Goal: Transaction & Acquisition: Purchase product/service

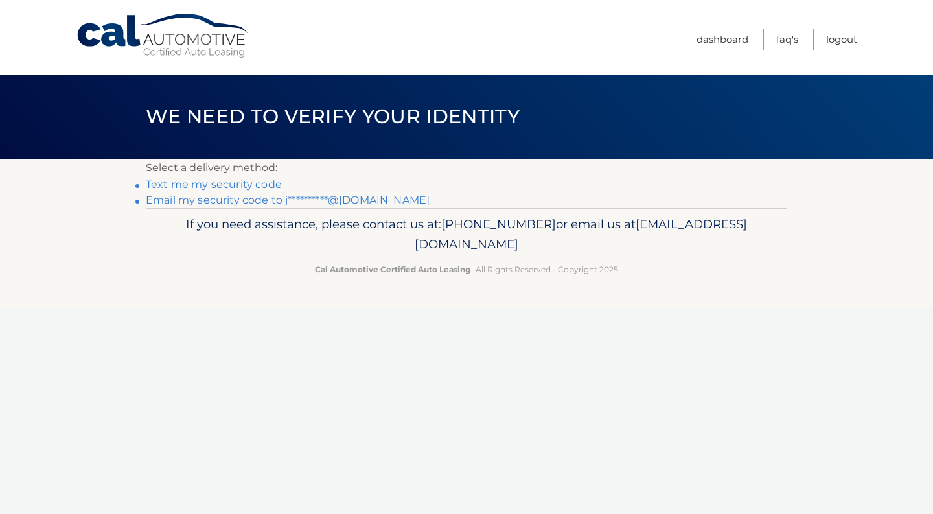
click at [267, 184] on link "Text me my security code" at bounding box center [214, 184] width 136 height 12
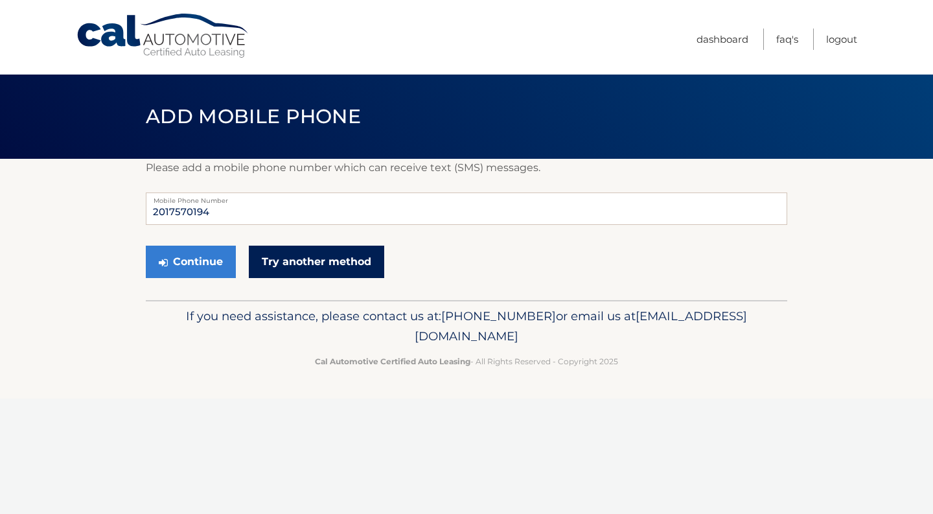
click at [288, 260] on link "Try another method" at bounding box center [316, 262] width 135 height 32
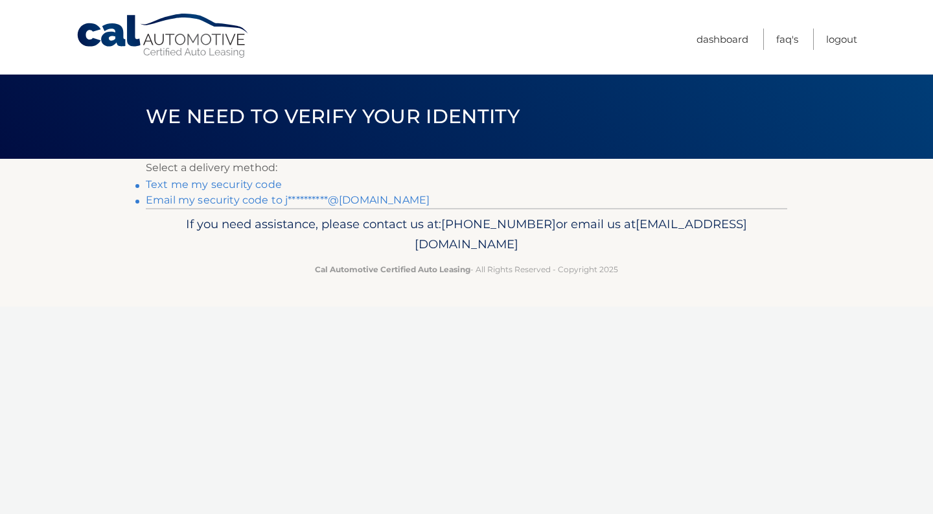
click at [298, 200] on link "**********" at bounding box center [288, 200] width 284 height 12
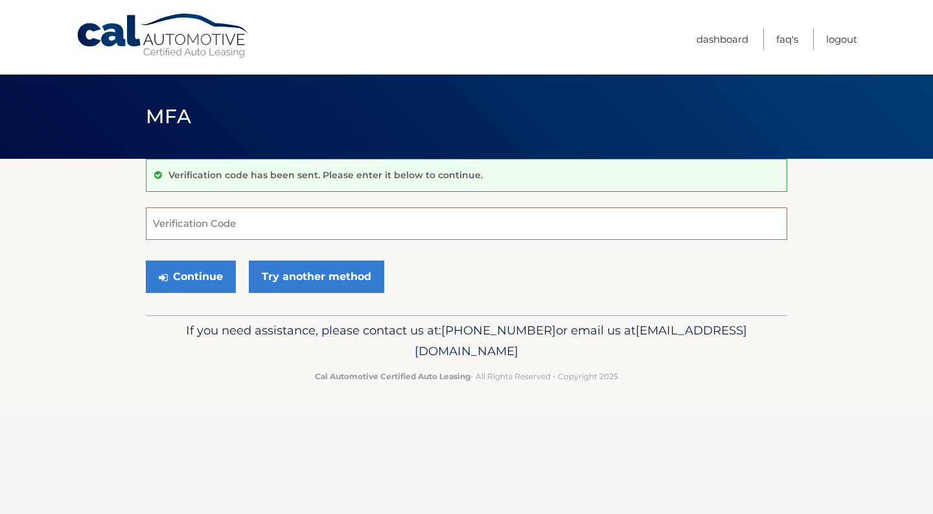
click at [263, 218] on input "Verification Code" at bounding box center [466, 223] width 641 height 32
click at [306, 216] on input "Verification Code" at bounding box center [466, 223] width 641 height 32
paste input "271648"
type input "271648"
click at [216, 270] on button "Continue" at bounding box center [191, 276] width 90 height 32
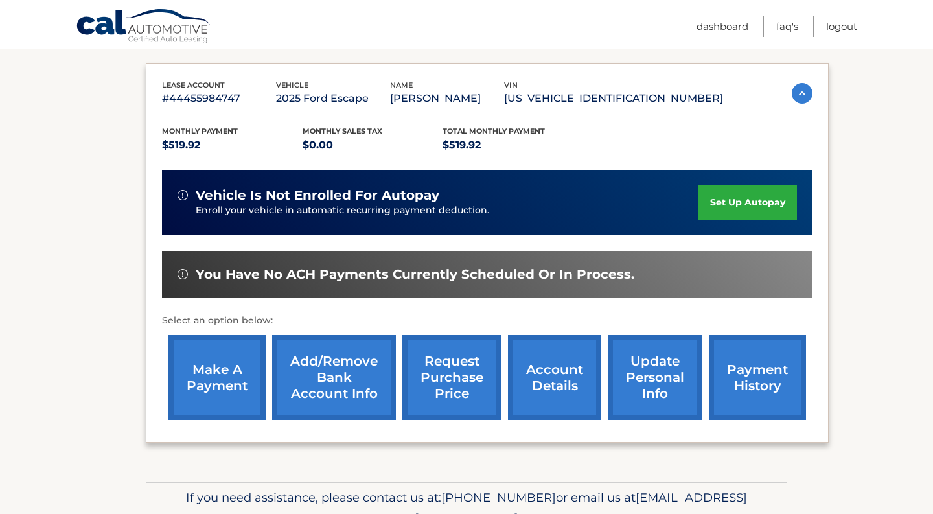
scroll to position [206, 0]
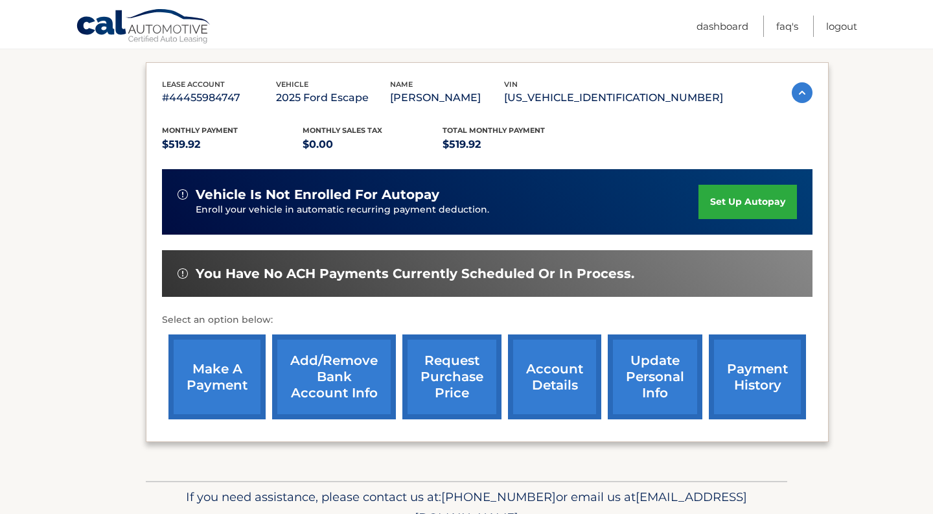
click at [232, 385] on link "make a payment" at bounding box center [216, 376] width 97 height 85
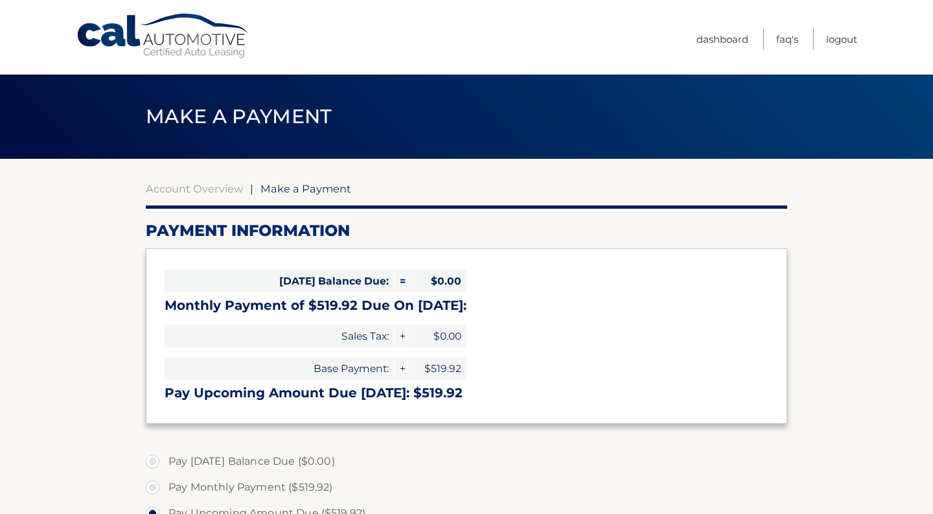
select select "N2Y2ZjcxODItN2M1Yy00NWRiLTkyZjEtYjc5MzcyMzUwZjM4"
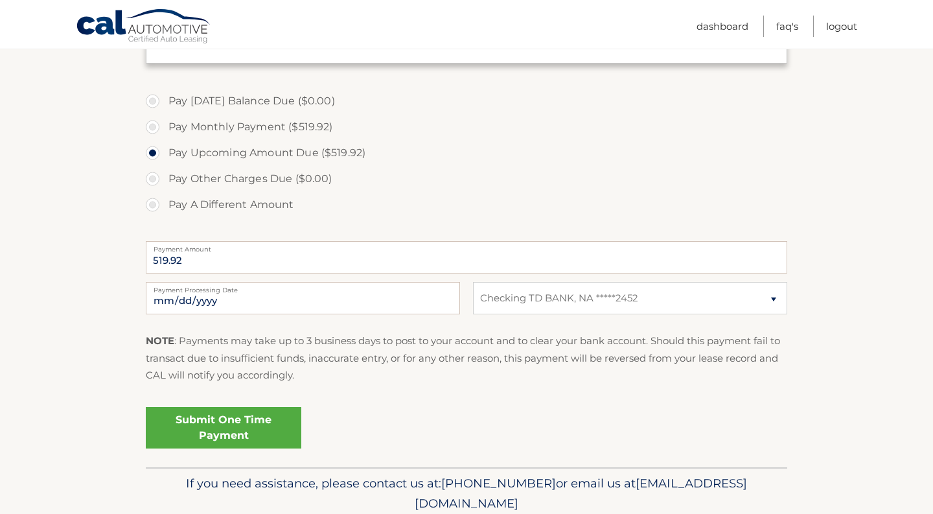
scroll to position [362, 0]
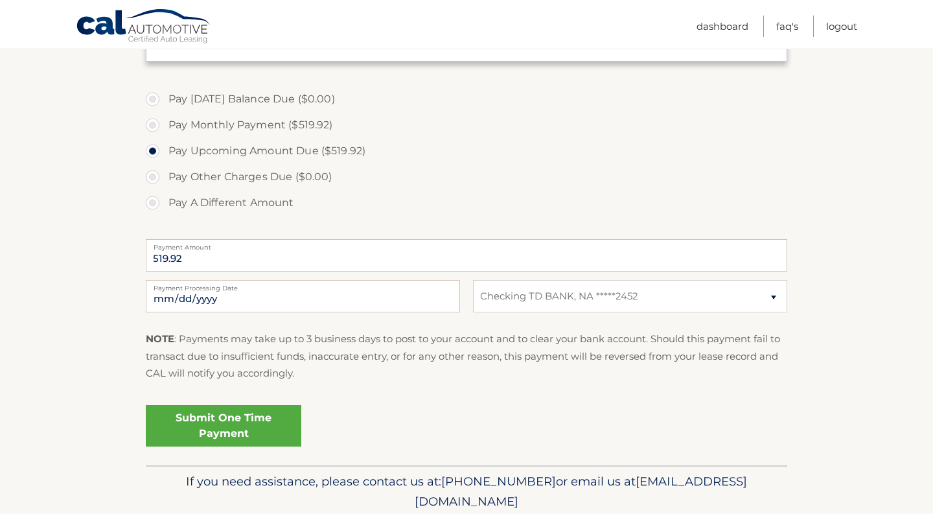
click at [262, 423] on link "Submit One Time Payment" at bounding box center [224, 425] width 156 height 41
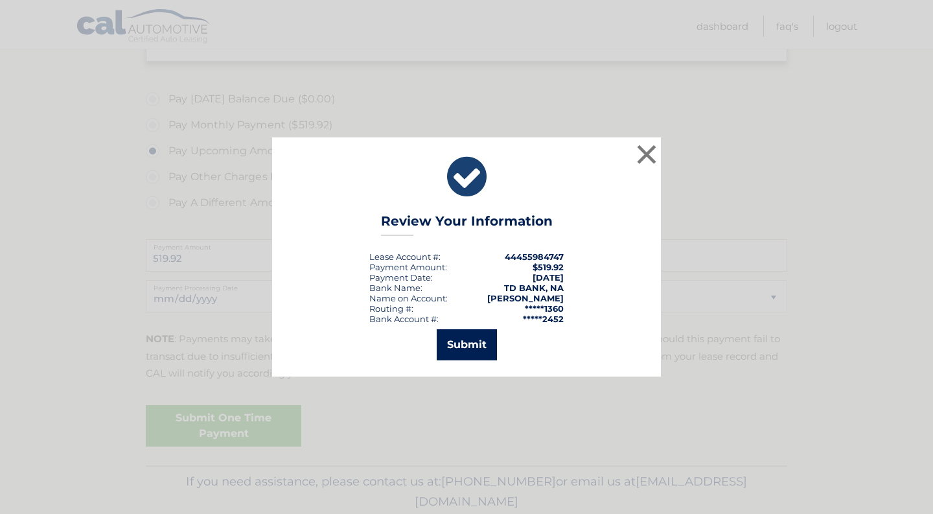
click at [468, 347] on button "Submit" at bounding box center [467, 344] width 60 height 31
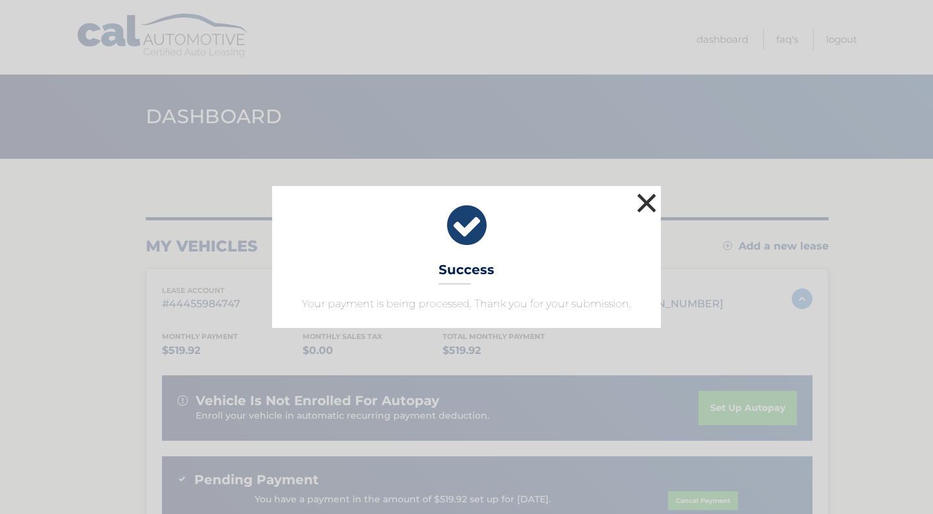
click at [651, 209] on button "×" at bounding box center [647, 203] width 26 height 26
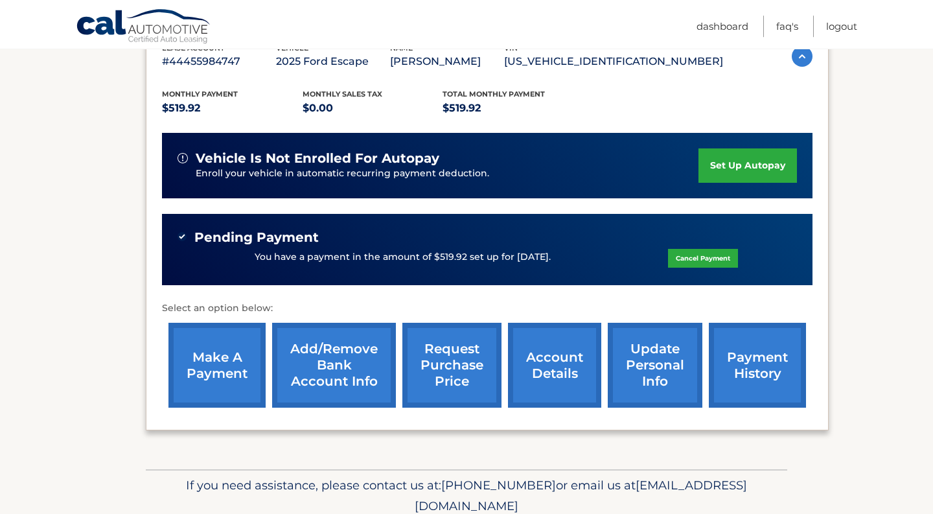
scroll to position [242, 0]
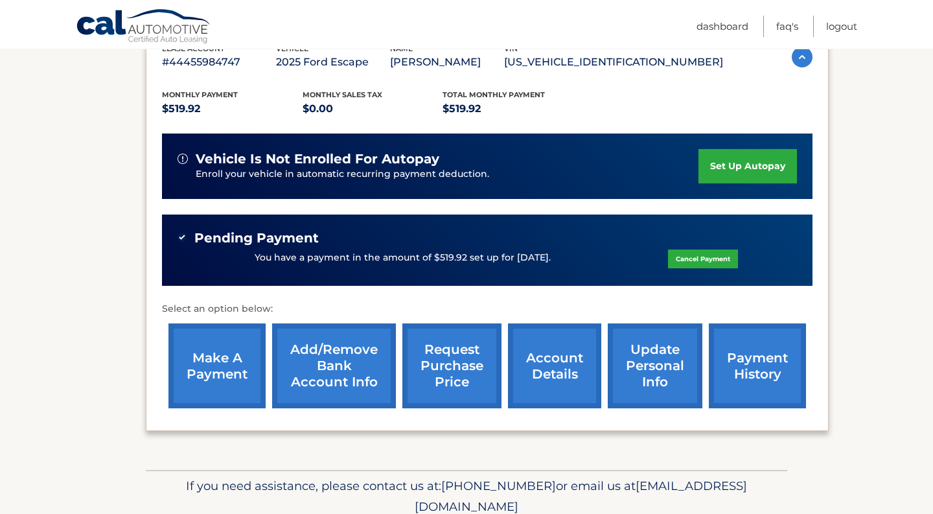
click at [217, 391] on link "make a payment" at bounding box center [216, 365] width 97 height 85
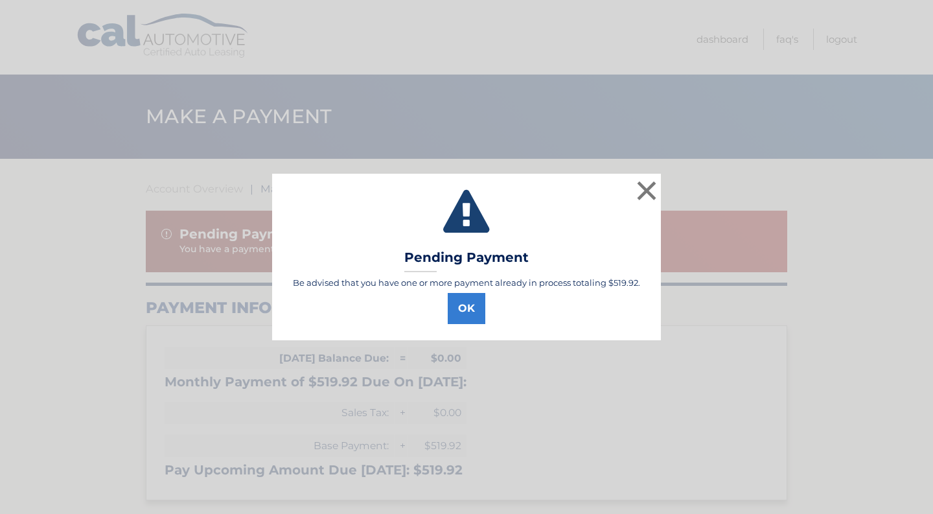
select select "N2Y2ZjcxODItN2M1Yy00NWRiLTkyZjEtYjc5MzcyMzUwZjM4"
click at [459, 313] on button "OK" at bounding box center [467, 308] width 38 height 31
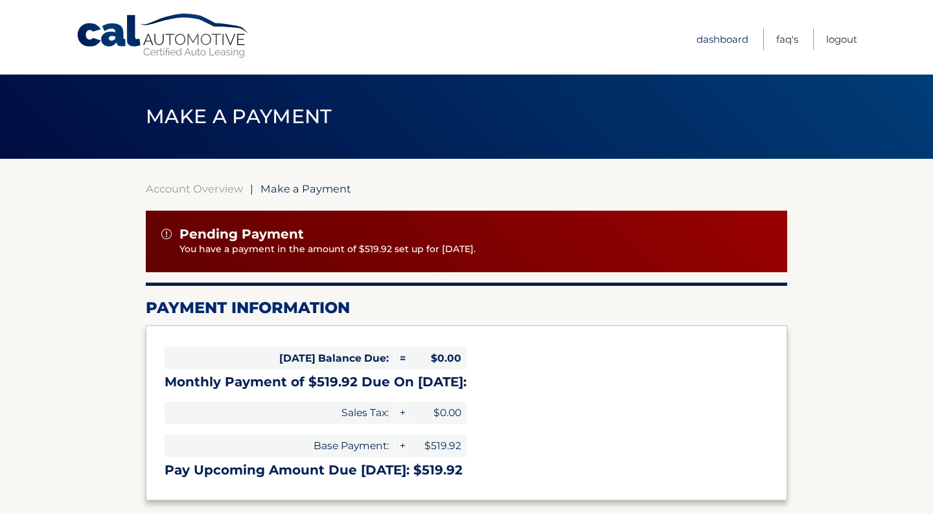
click at [708, 41] on link "Dashboard" at bounding box center [723, 39] width 52 height 21
